Goal: Task Accomplishment & Management: Use online tool/utility

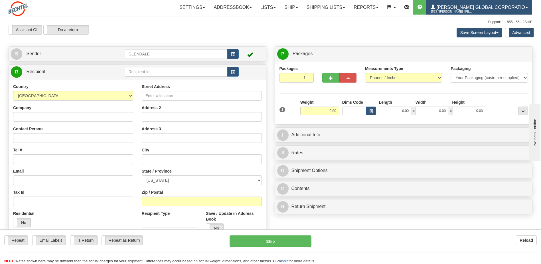
click at [453, 7] on span "[PERSON_NAME] Global Corporatio" at bounding box center [481, 7] width 90 height 5
click at [521, 34] on label "Advanced" at bounding box center [520, 32] width 28 height 9
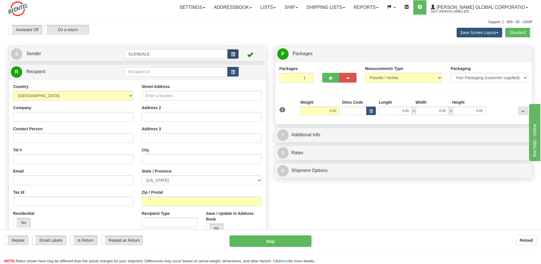
click at [235, 55] on span "button" at bounding box center [233, 55] width 4 height 4
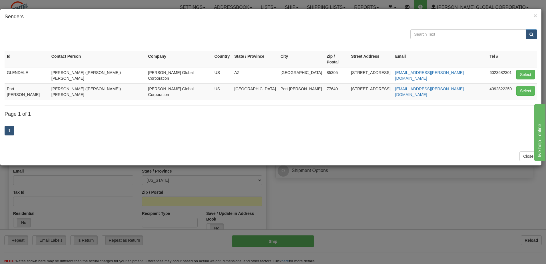
click at [27, 83] on td "Port Arthur" at bounding box center [27, 91] width 45 height 16
click at [529, 86] on button "Select" at bounding box center [525, 91] width 19 height 10
type input "Port Arthur"
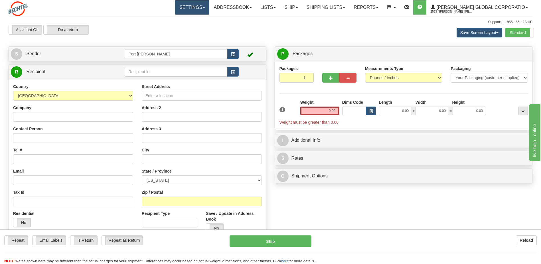
click at [192, 8] on link "Settings" at bounding box center [192, 7] width 34 height 14
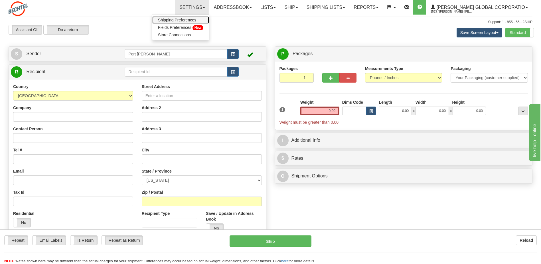
click at [184, 22] on span "Shipping Preferences" at bounding box center [177, 20] width 38 height 5
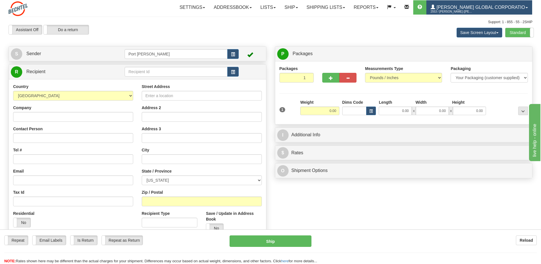
click at [480, 8] on span "[PERSON_NAME] Global Corporatio" at bounding box center [481, 7] width 90 height 5
click at [422, 7] on span at bounding box center [420, 7] width 5 height 5
click at [528, 8] on span at bounding box center [527, 7] width 2 height 1
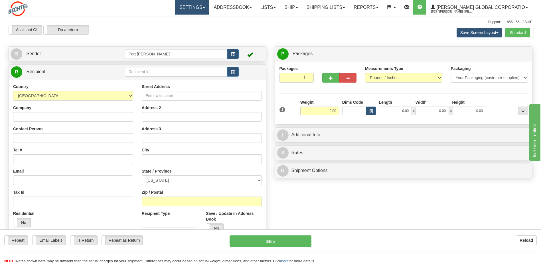
click at [205, 7] on span at bounding box center [204, 7] width 2 height 1
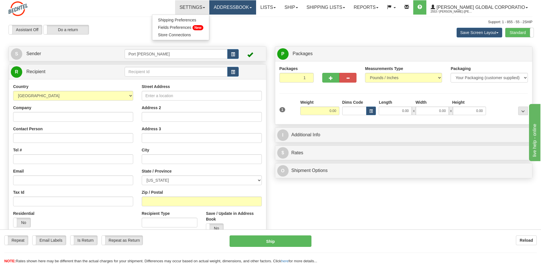
click at [252, 8] on link "Addressbook" at bounding box center [233, 7] width 47 height 14
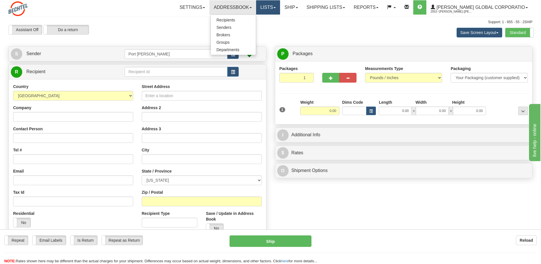
click at [273, 7] on link "Lists" at bounding box center [268, 7] width 24 height 14
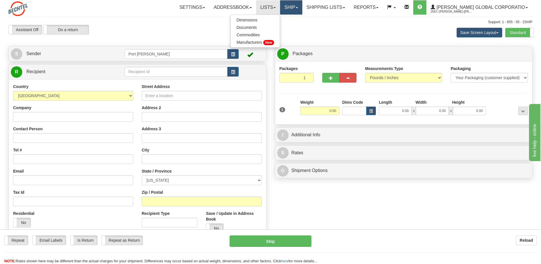
click at [302, 10] on link "Ship" at bounding box center [291, 7] width 22 height 14
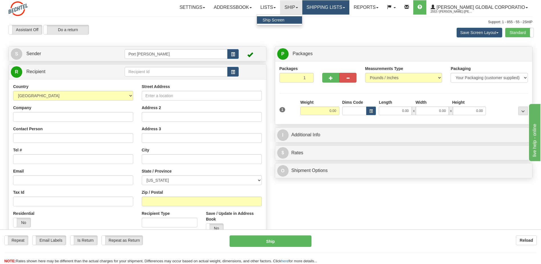
click at [350, 7] on link "Shipping lists" at bounding box center [326, 7] width 47 height 14
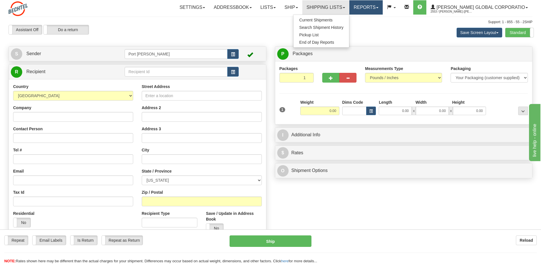
click at [379, 7] on span at bounding box center [378, 7] width 2 height 1
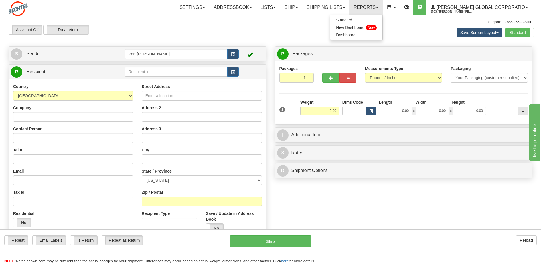
click at [139, 25] on div "Assistant On Assistant Off Do a return Do a return" at bounding box center [115, 30] width 222 height 10
click at [422, 5] on span at bounding box center [420, 7] width 5 height 5
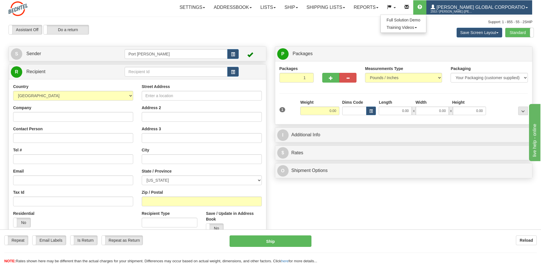
click at [470, 7] on span "[PERSON_NAME] Global Corporatio" at bounding box center [481, 7] width 90 height 5
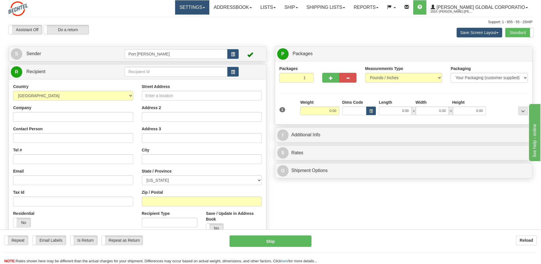
click at [198, 7] on link "Settings" at bounding box center [192, 7] width 34 height 14
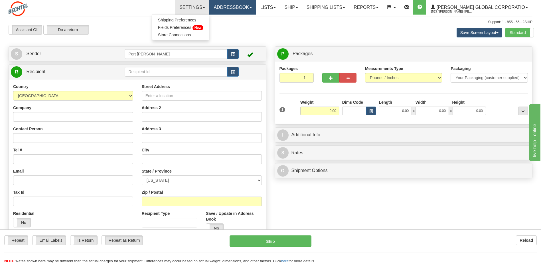
click at [243, 7] on link "Addressbook" at bounding box center [233, 7] width 47 height 14
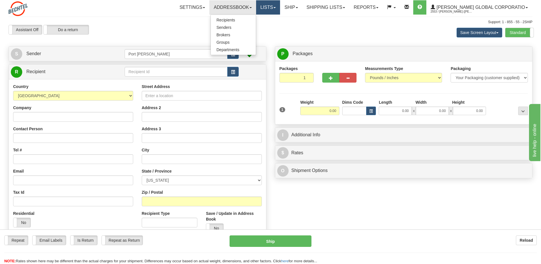
click at [280, 7] on link "Lists" at bounding box center [268, 7] width 24 height 14
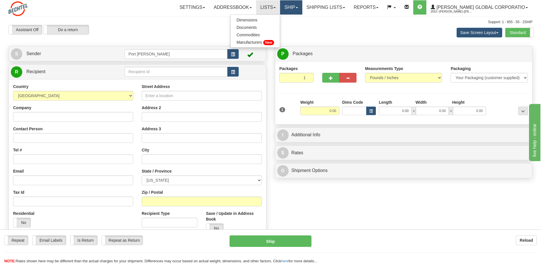
click at [299, 6] on link "Ship" at bounding box center [291, 7] width 22 height 14
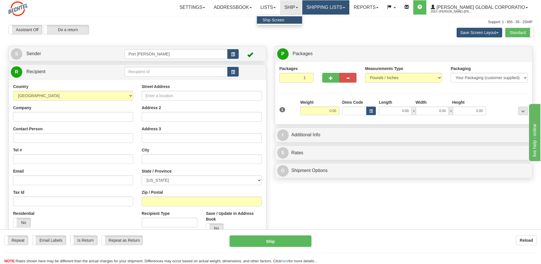
click at [327, 7] on link "Shipping lists" at bounding box center [326, 7] width 47 height 14
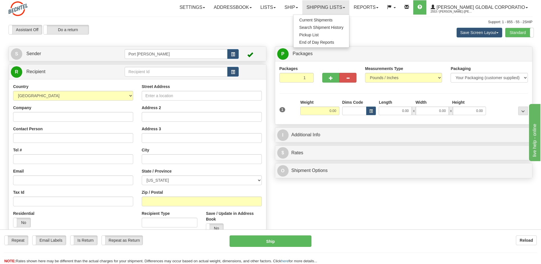
click at [271, 30] on div "Assistant On Assistant Off Do a return Do a return Previous Next Save Screen La…" at bounding box center [270, 32] width 533 height 15
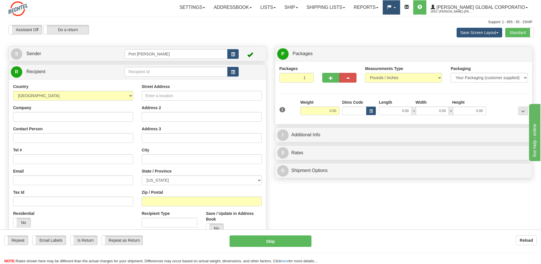
click at [400, 6] on link at bounding box center [391, 7] width 17 height 14
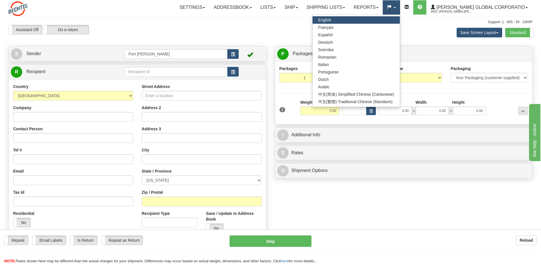
click at [400, 6] on link at bounding box center [391, 7] width 17 height 14
